Goal: Check status: Check status

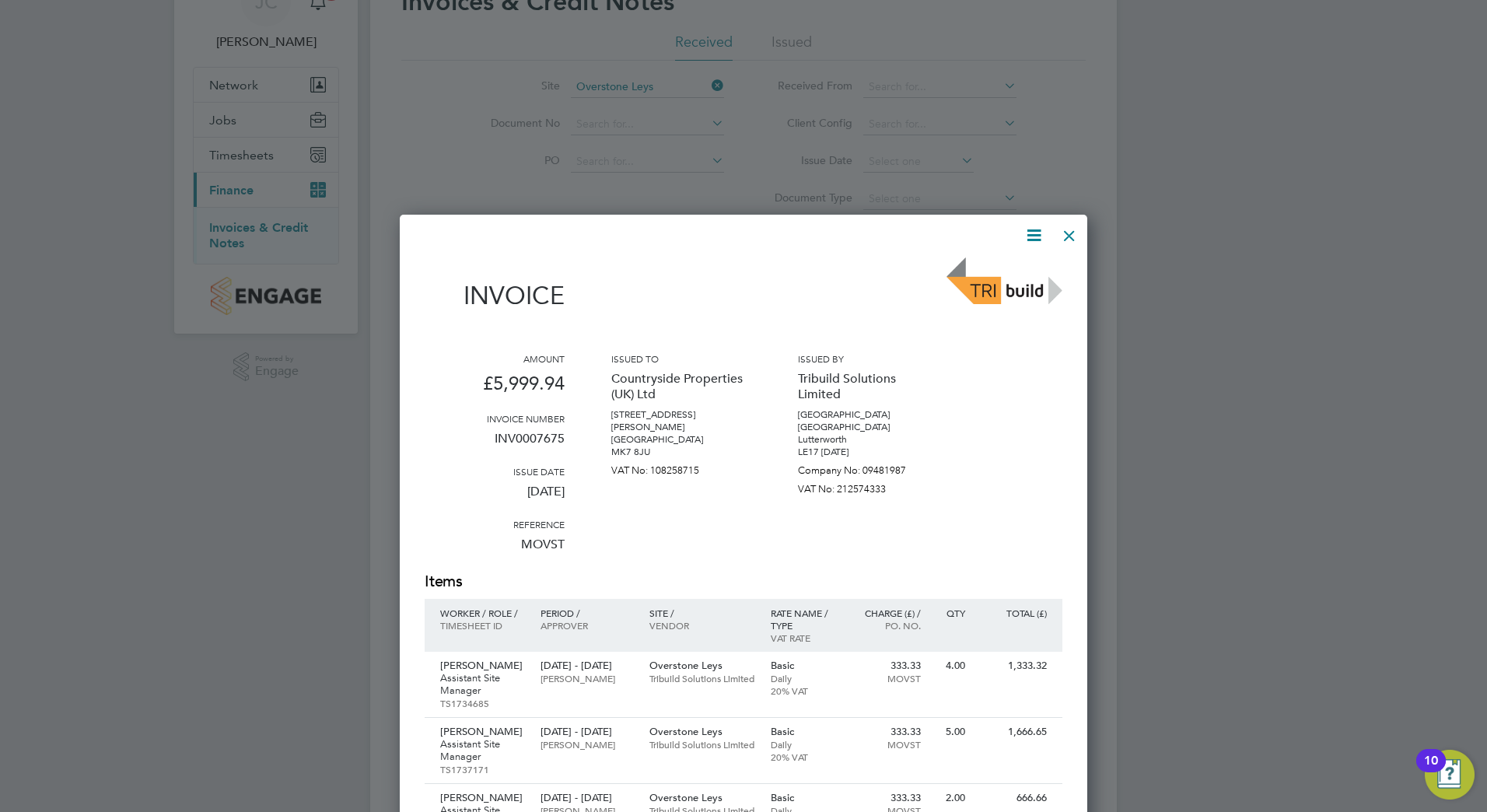
click at [1070, 219] on div at bounding box center [1070, 232] width 28 height 28
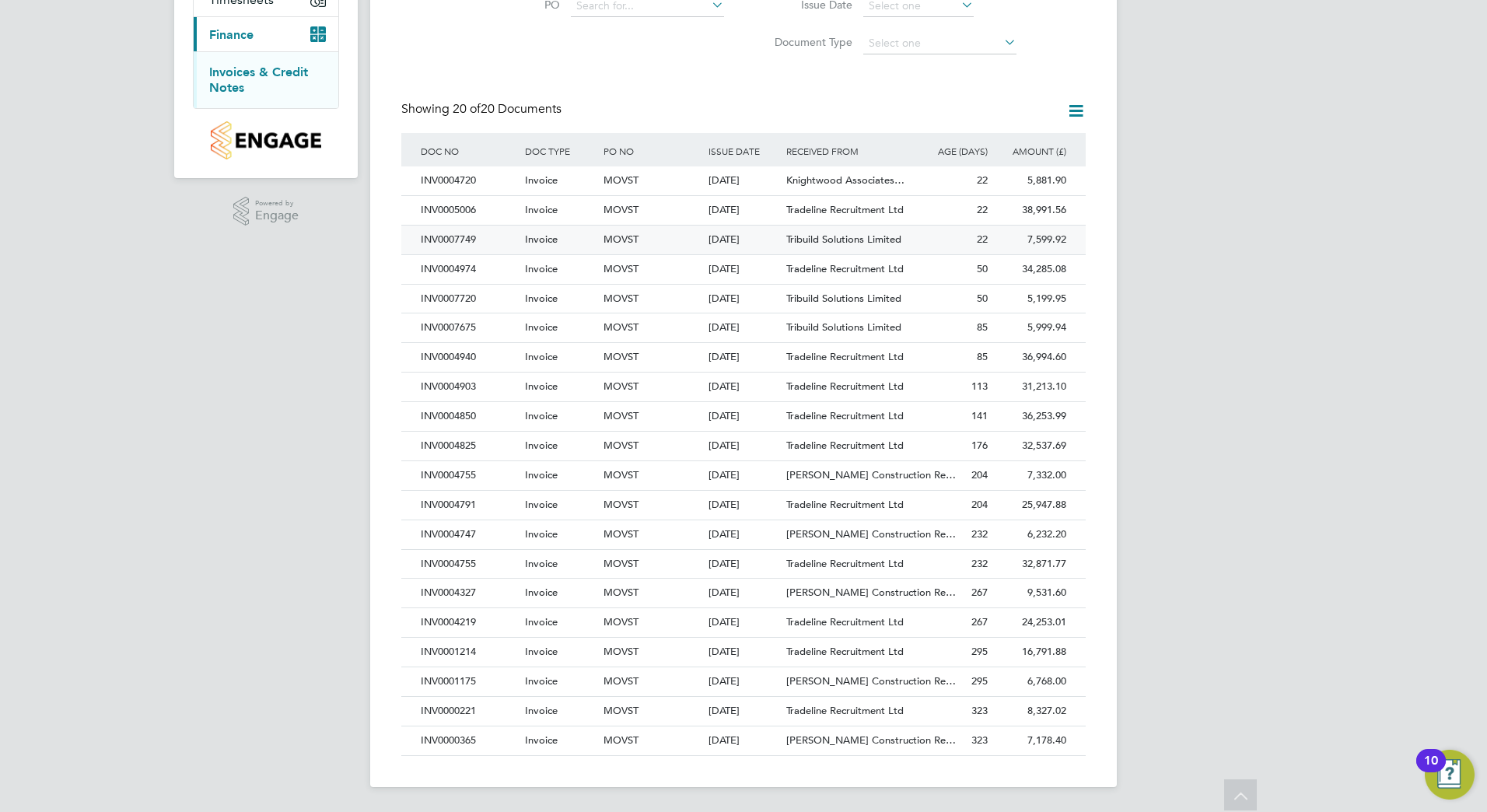
click at [848, 245] on div "Tribuild Solutions Limited" at bounding box center [848, 240] width 130 height 29
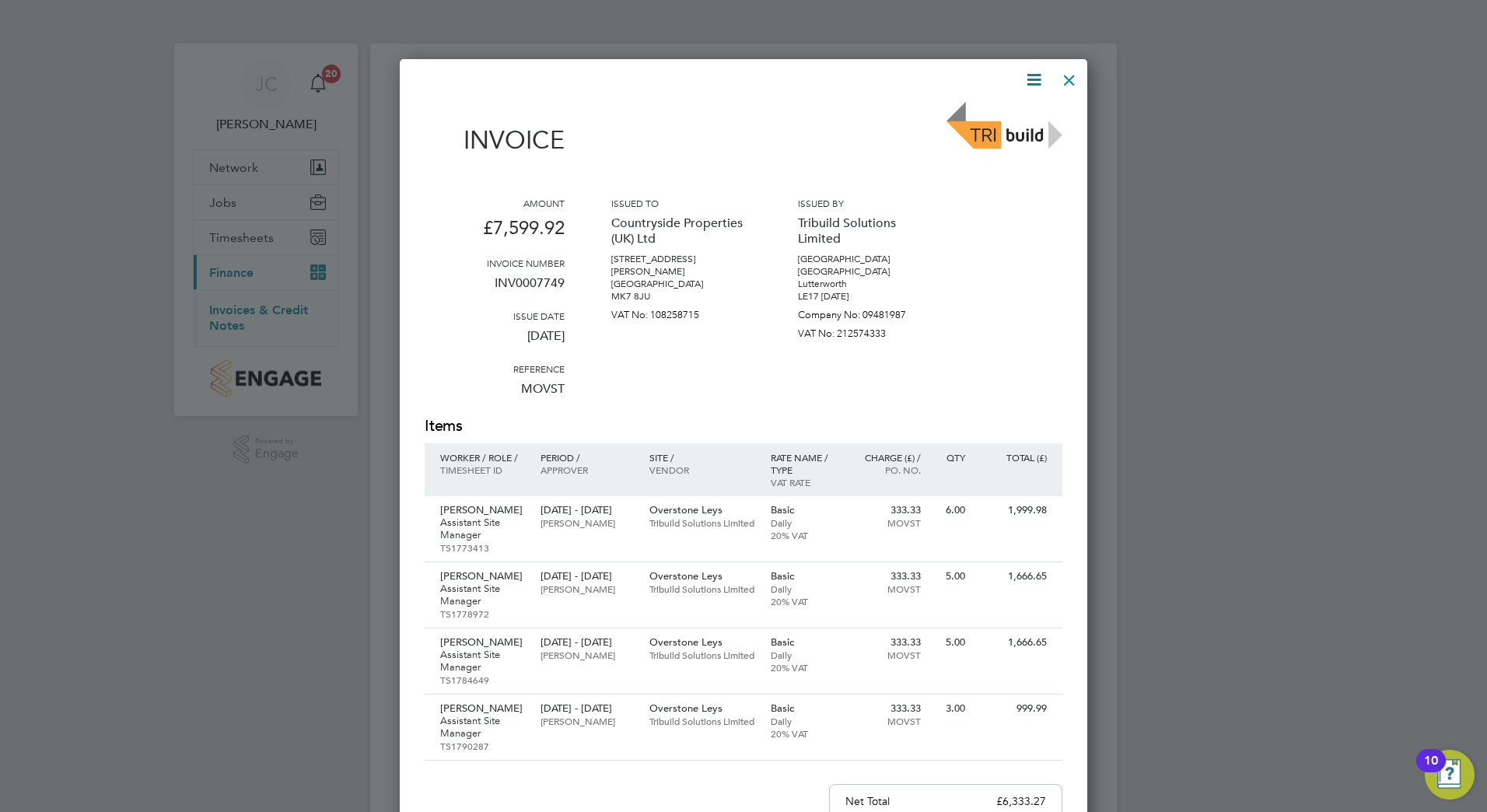
click at [1073, 85] on div at bounding box center [1070, 76] width 28 height 28
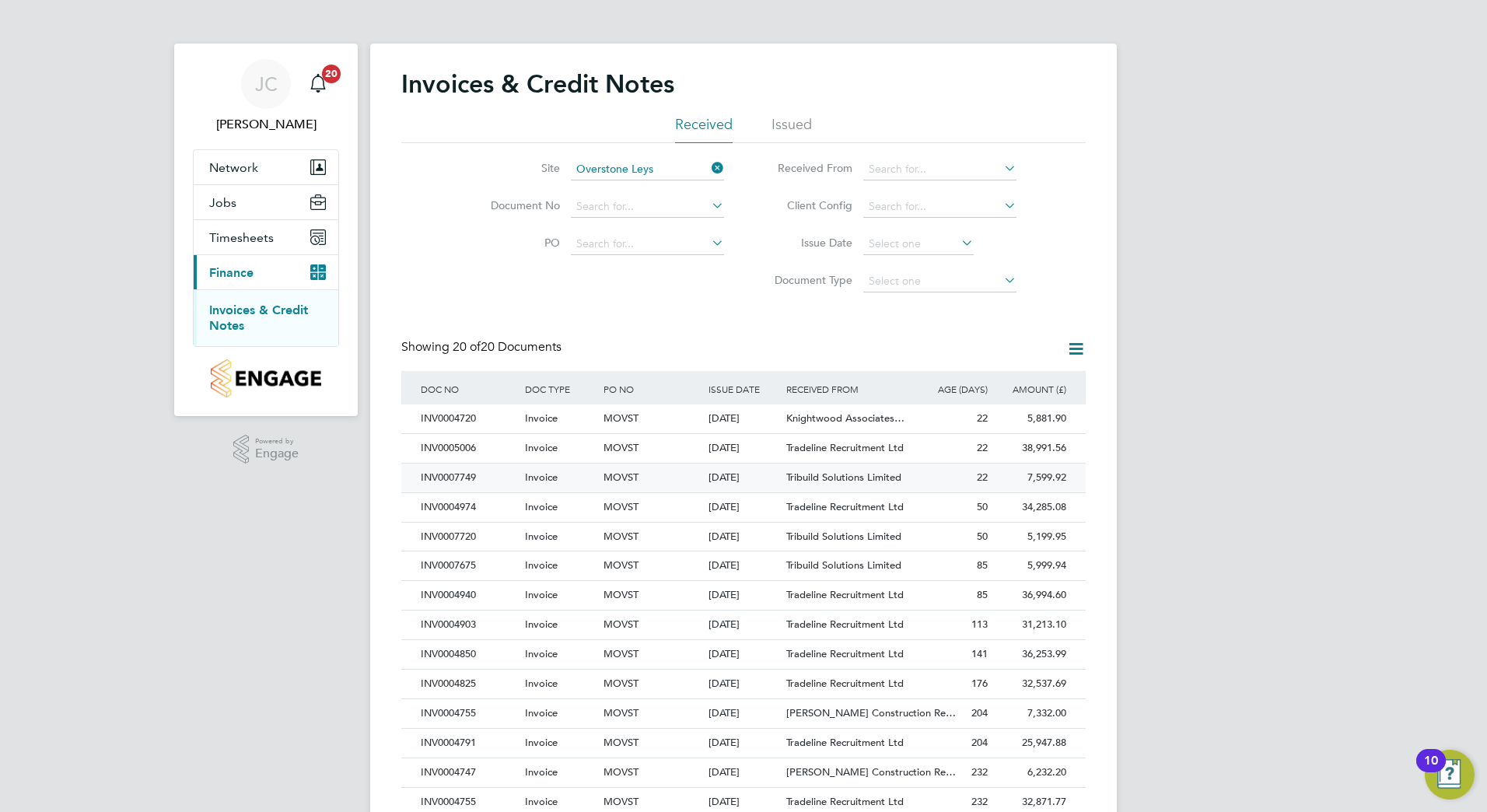
click at [832, 475] on span "Tribuild Solutions Limited" at bounding box center [844, 477] width 115 height 13
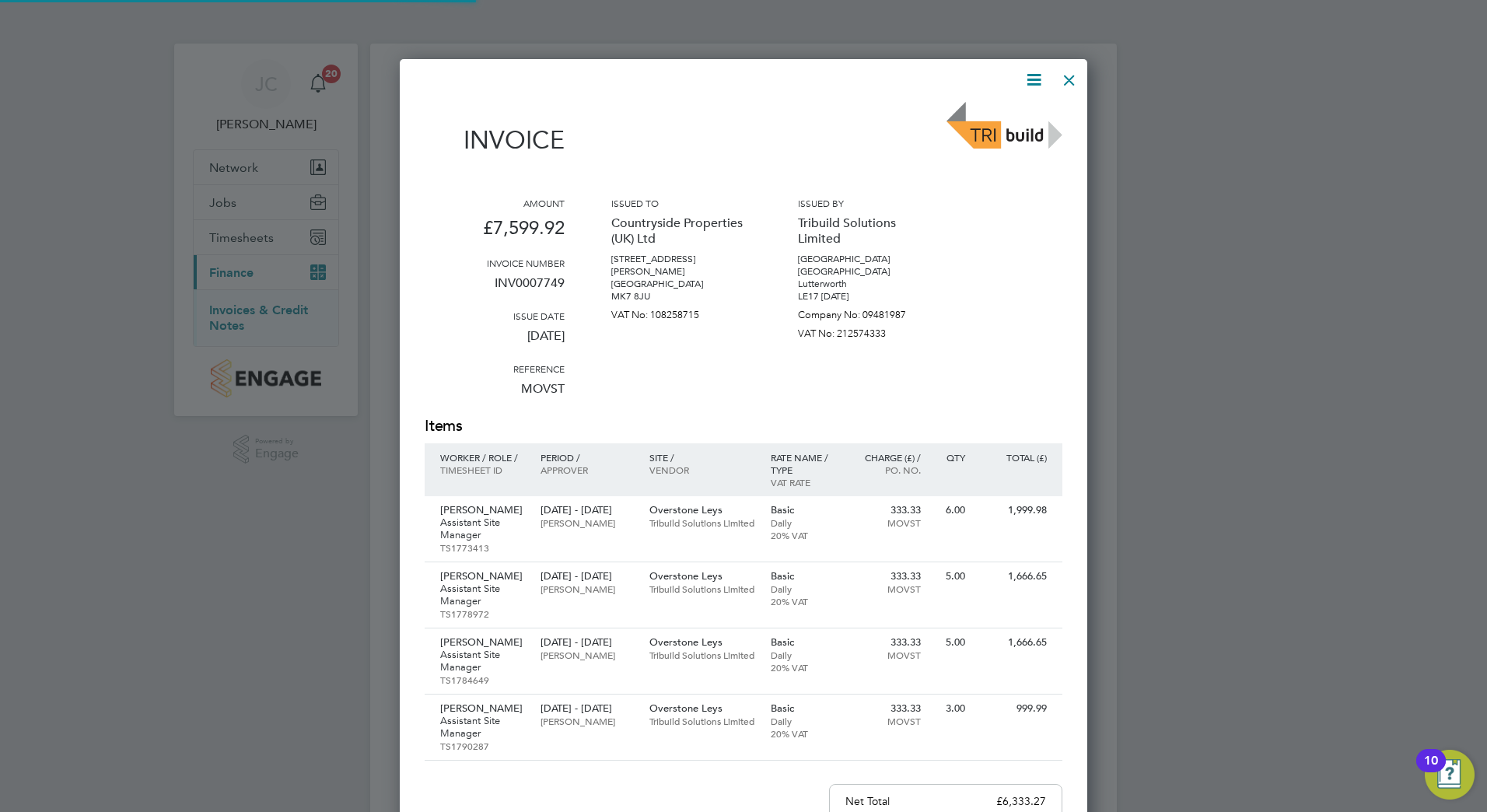
scroll to position [1026, 688]
click at [1070, 88] on div at bounding box center [1070, 76] width 28 height 28
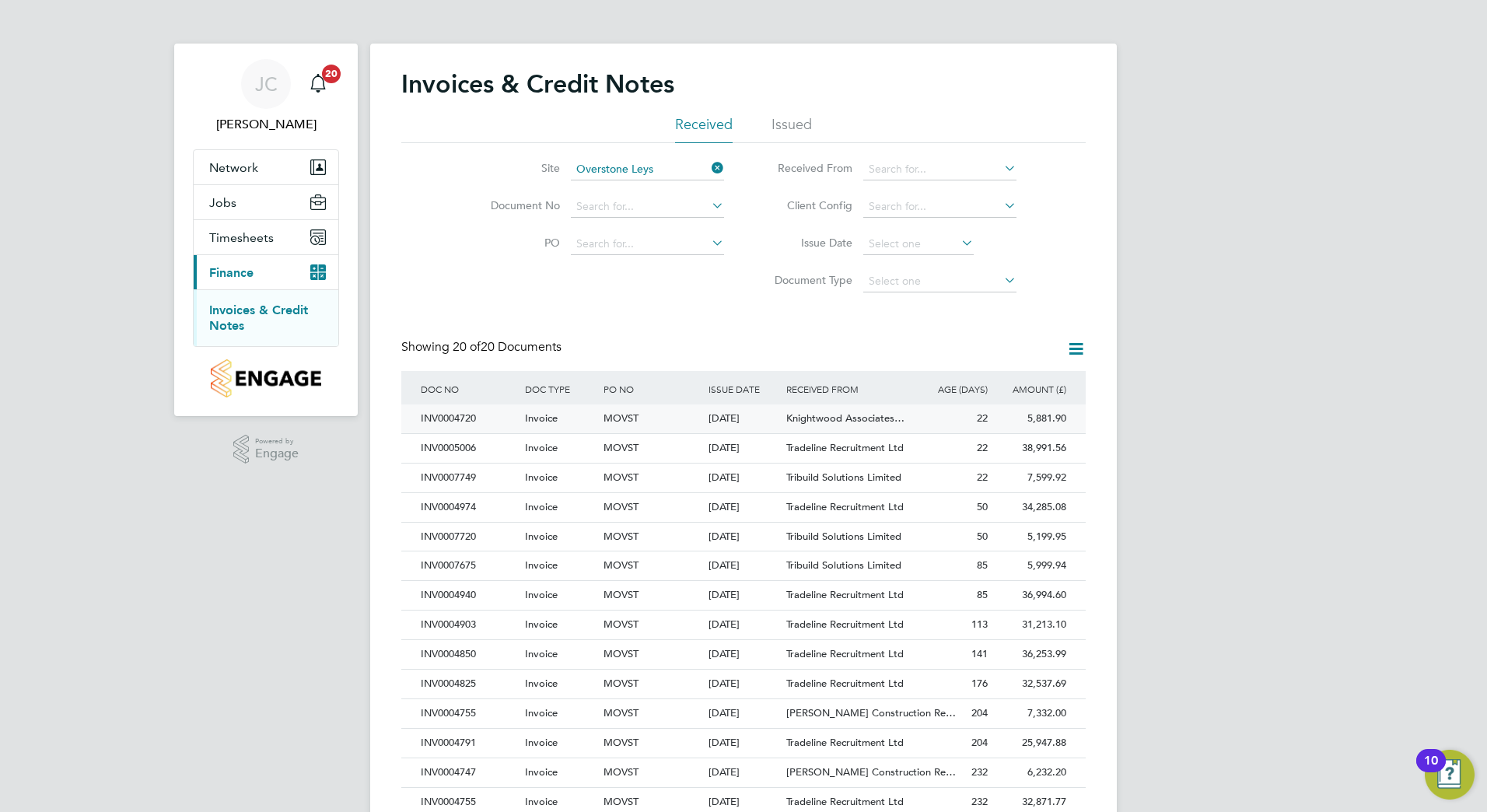
click at [788, 418] on span "Knightwood Associates…" at bounding box center [845, 418] width 118 height 13
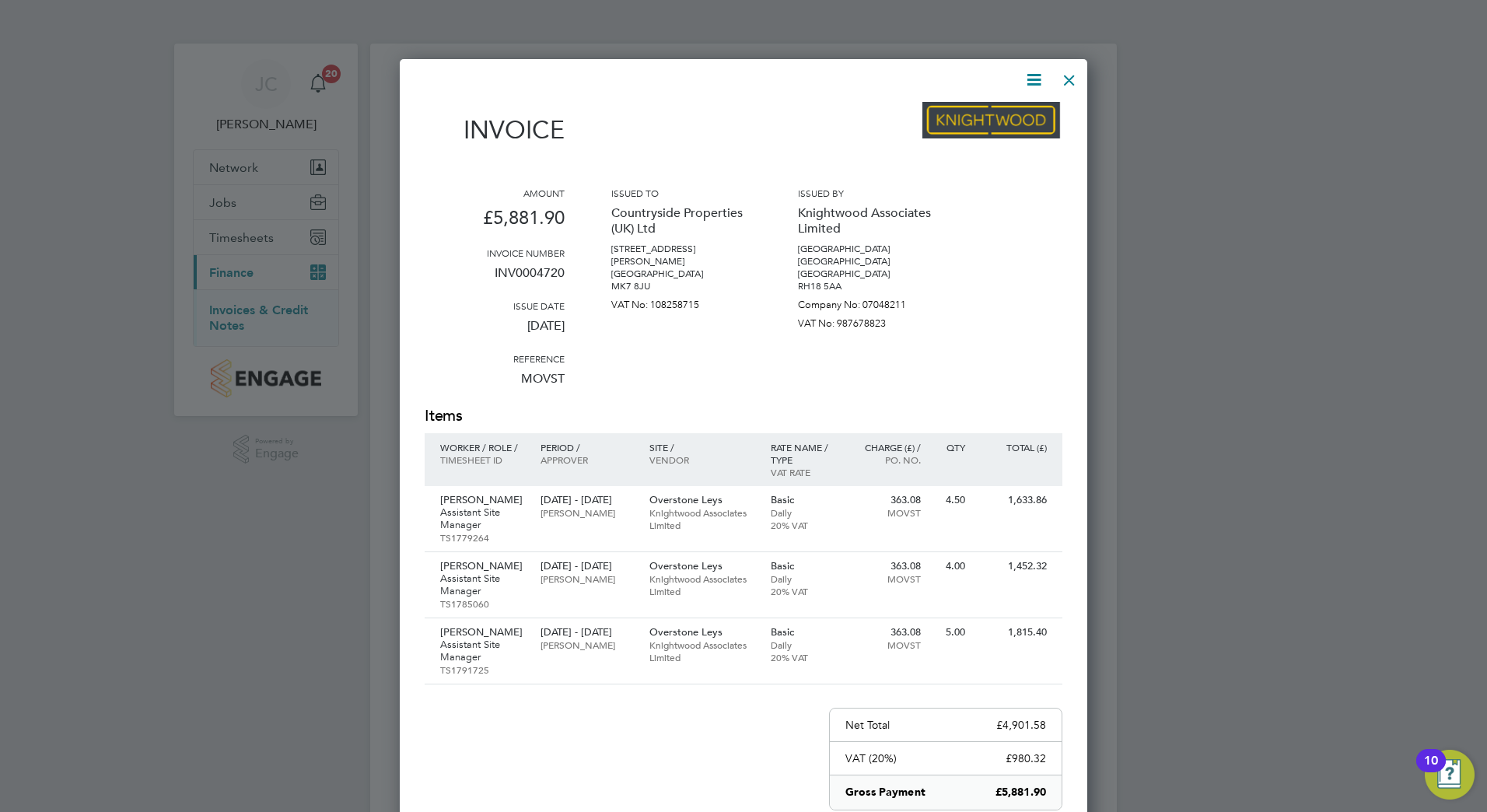
scroll to position [949, 688]
click at [1070, 79] on div at bounding box center [1070, 76] width 28 height 28
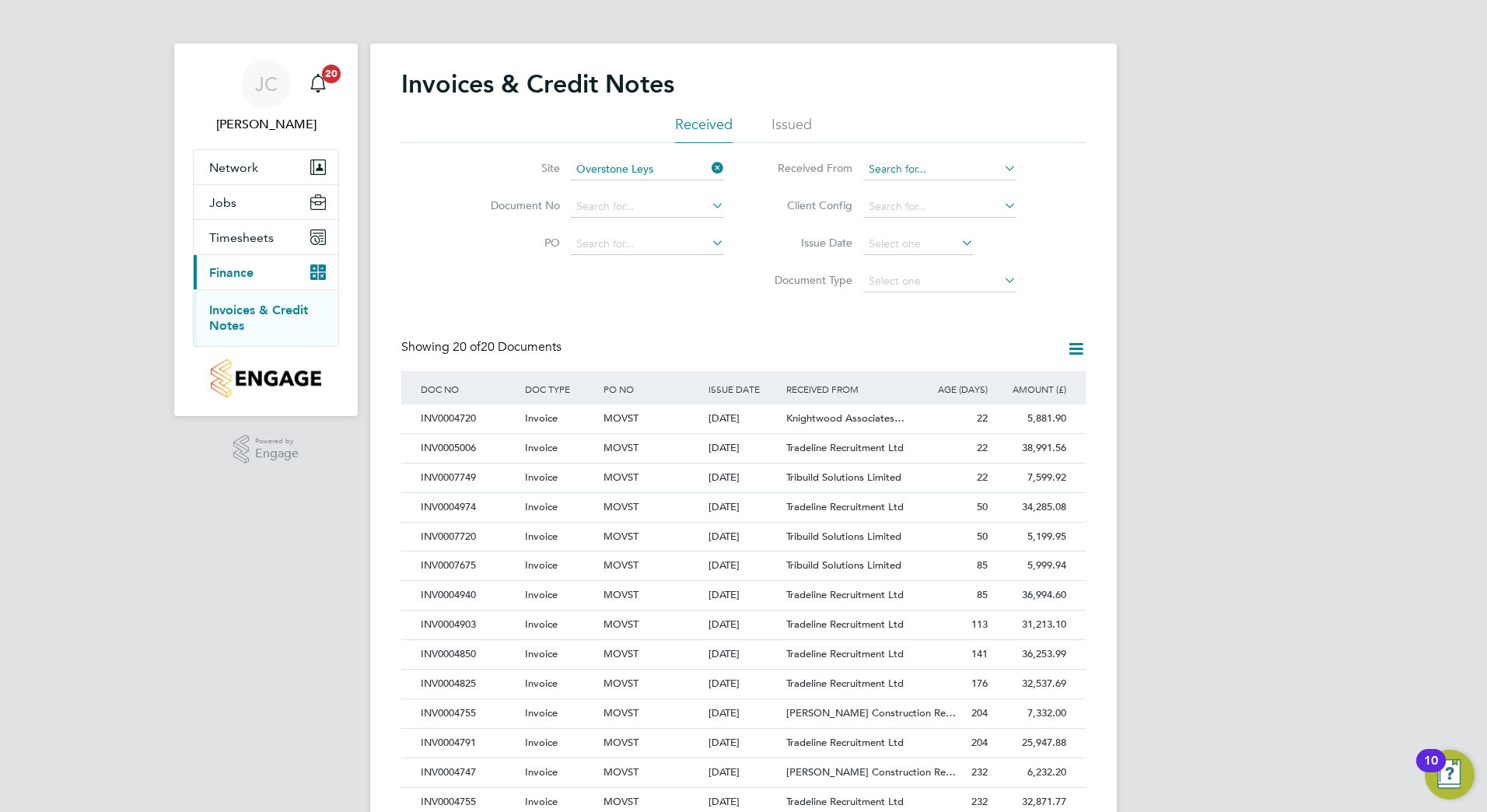
click at [894, 172] on input at bounding box center [940, 170] width 153 height 22
click at [933, 186] on li "Trad eline Recruitment Ltd" at bounding box center [940, 190] width 155 height 21
type input "Tradeline Recruitment Ltd"
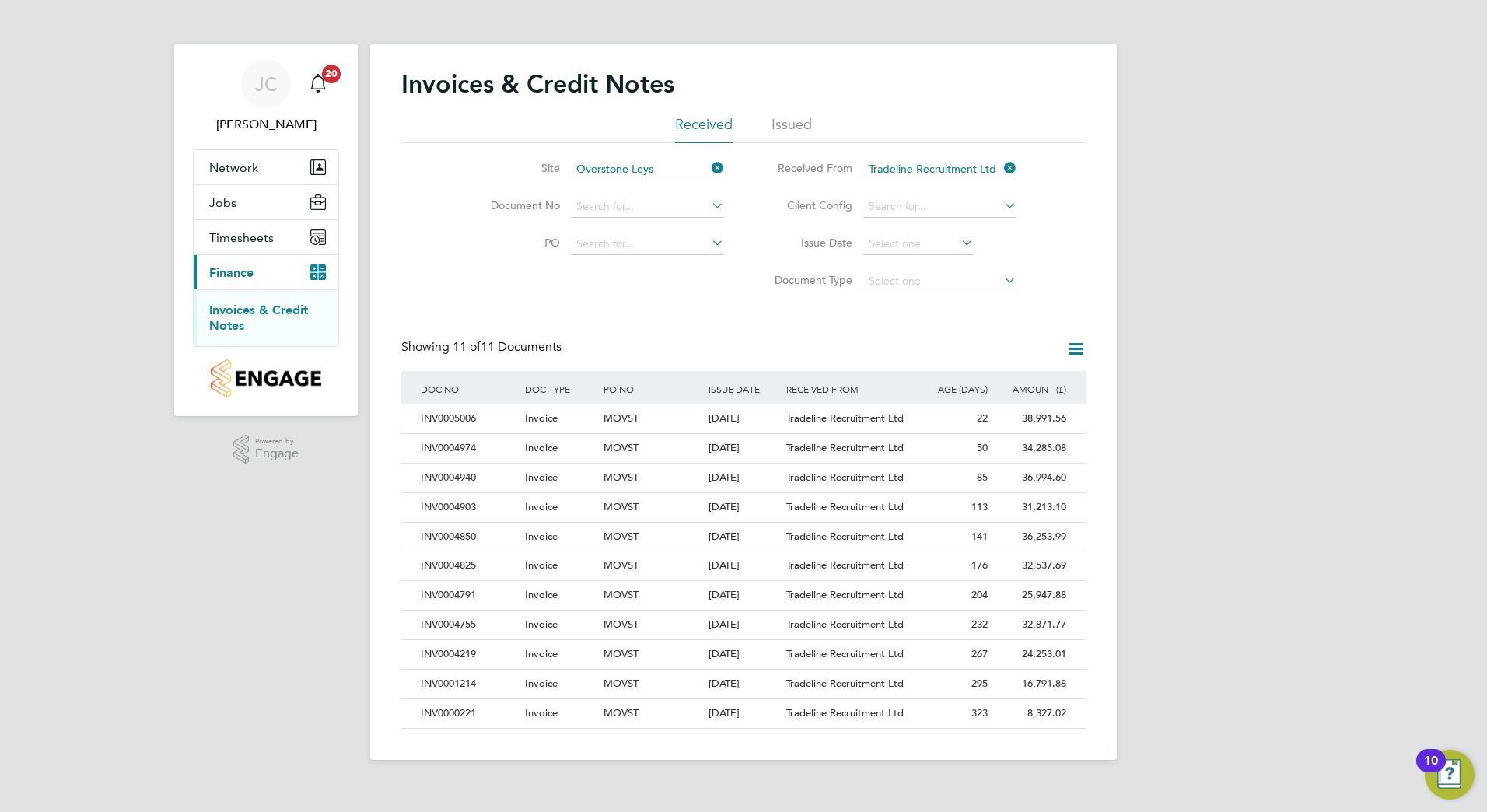
scroll to position [29, 106]
click at [528, 422] on span "Invoice" at bounding box center [541, 418] width 33 height 13
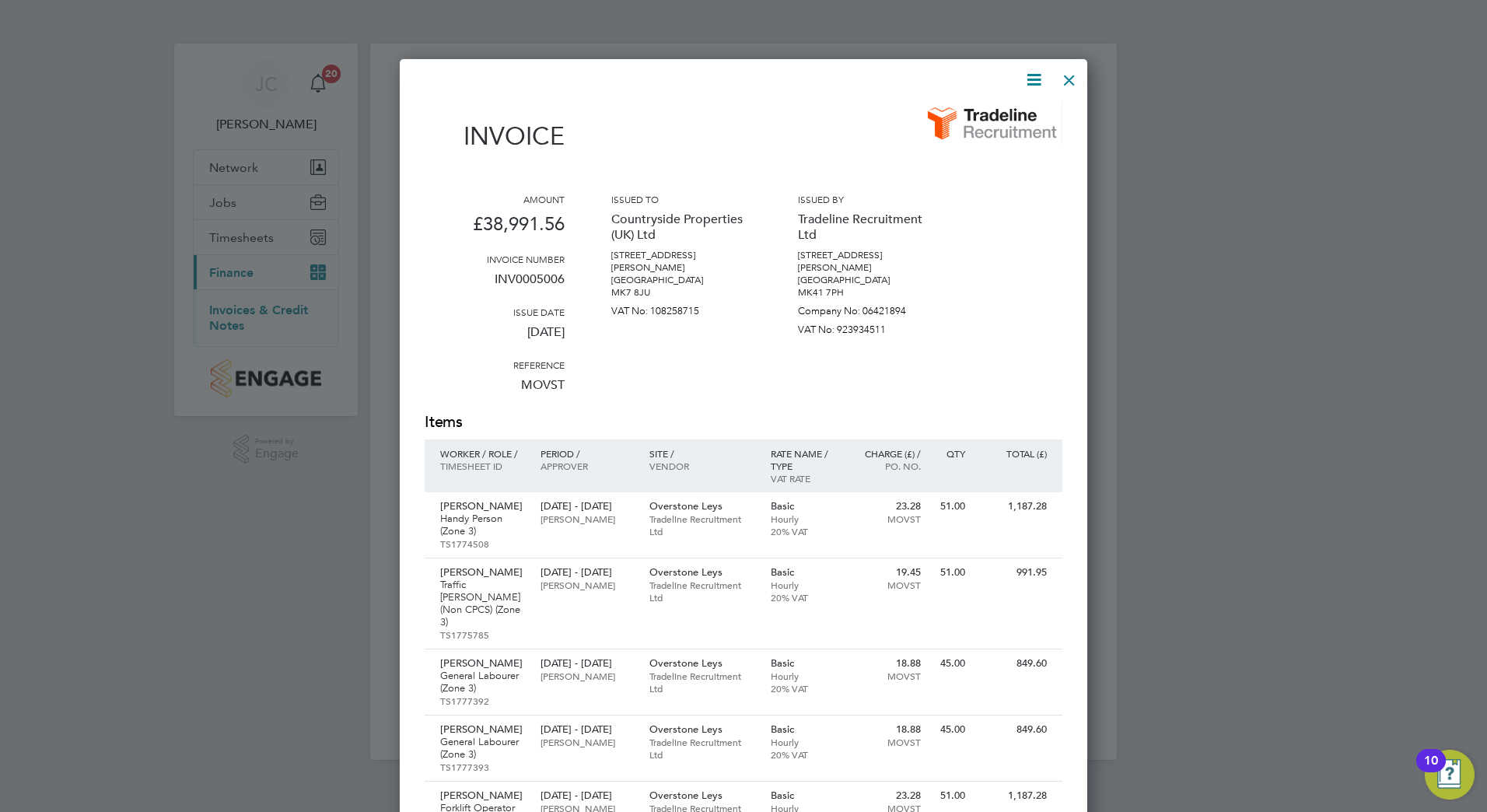
click at [1072, 80] on div at bounding box center [1070, 76] width 28 height 28
